Goal: Obtain resource: Download file/media

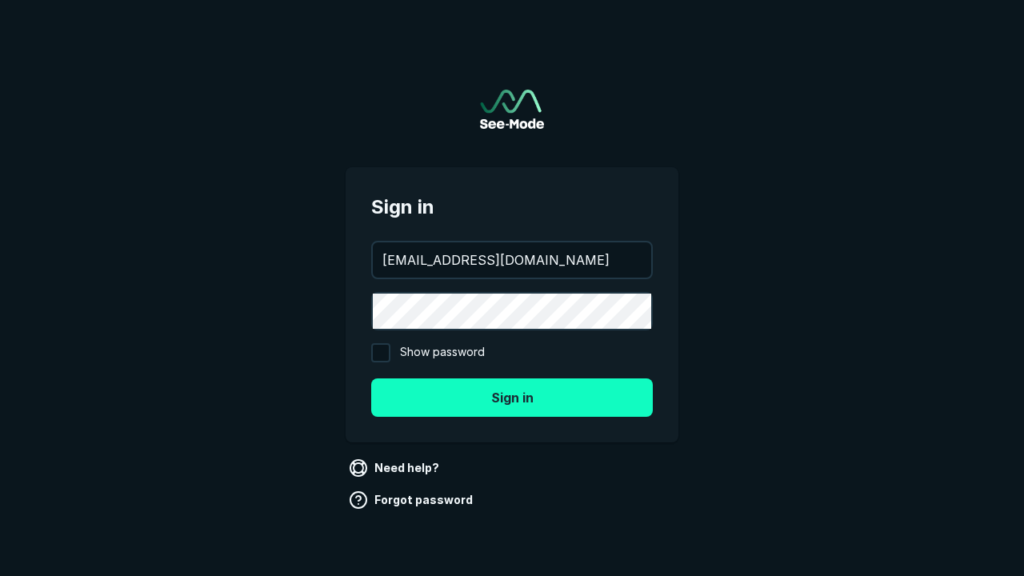
click at [512, 397] on button "Sign in" at bounding box center [512, 397] width 282 height 38
